Goal: Find specific page/section: Find specific page/section

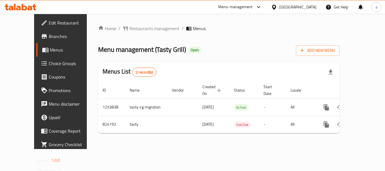
click at [285, 4] on div "[GEOGRAPHIC_DATA]" at bounding box center [297, 7] width 37 height 6
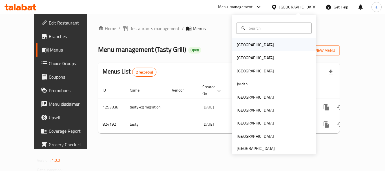
click at [248, 47] on div "Bahrain" at bounding box center [255, 44] width 46 height 13
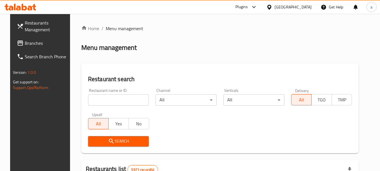
click at [312, 6] on div "Bahrain" at bounding box center [293, 7] width 37 height 6
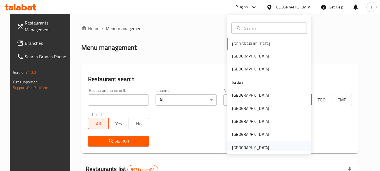
click at [249, 147] on div "[GEOGRAPHIC_DATA]" at bounding box center [250, 147] width 37 height 6
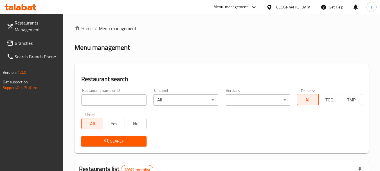
click at [22, 43] on span "Branches" at bounding box center [37, 43] width 44 height 7
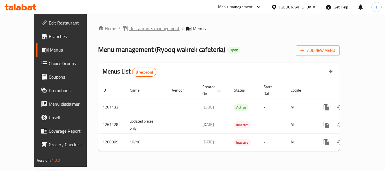
click at [129, 28] on span "Restaurants management" at bounding box center [154, 28] width 50 height 7
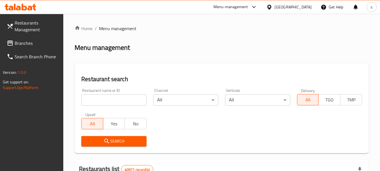
click at [42, 37] on link "Branches" at bounding box center [32, 43] width 61 height 14
